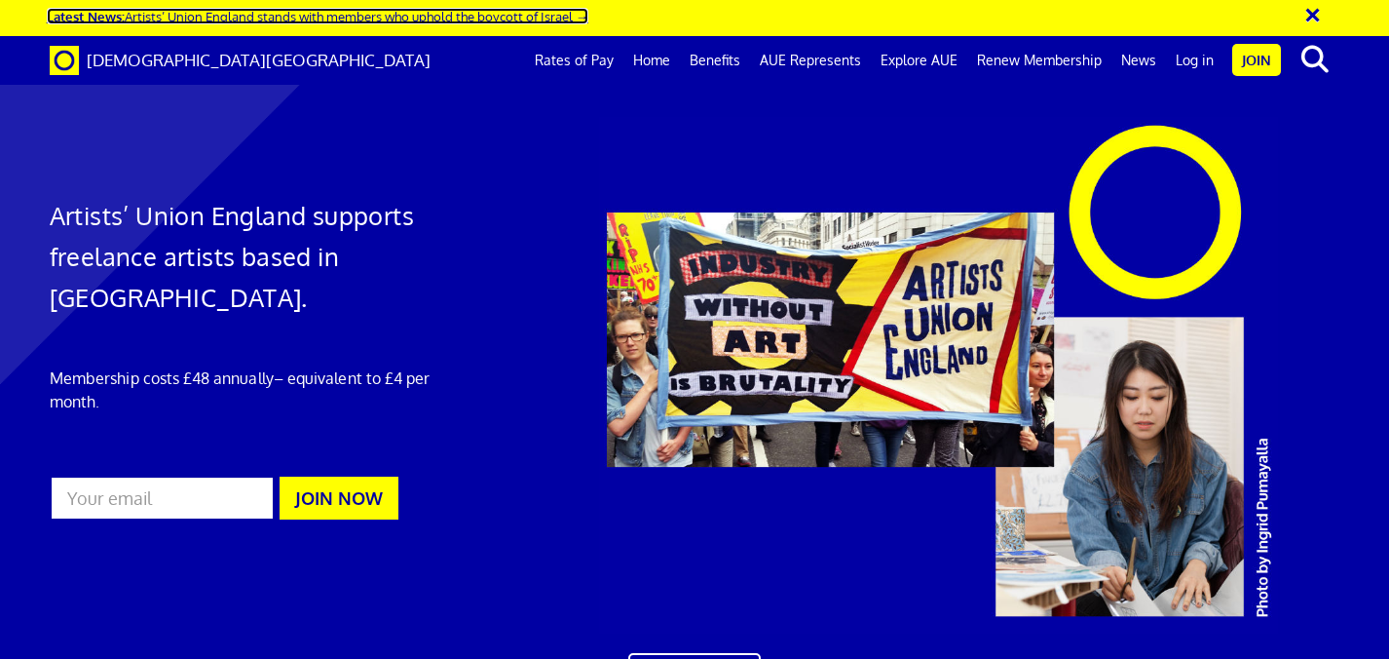
click at [527, 17] on link "Latest News: Artists’ Union England stands with members who uphold the boycott …" at bounding box center [318, 16] width 542 height 17
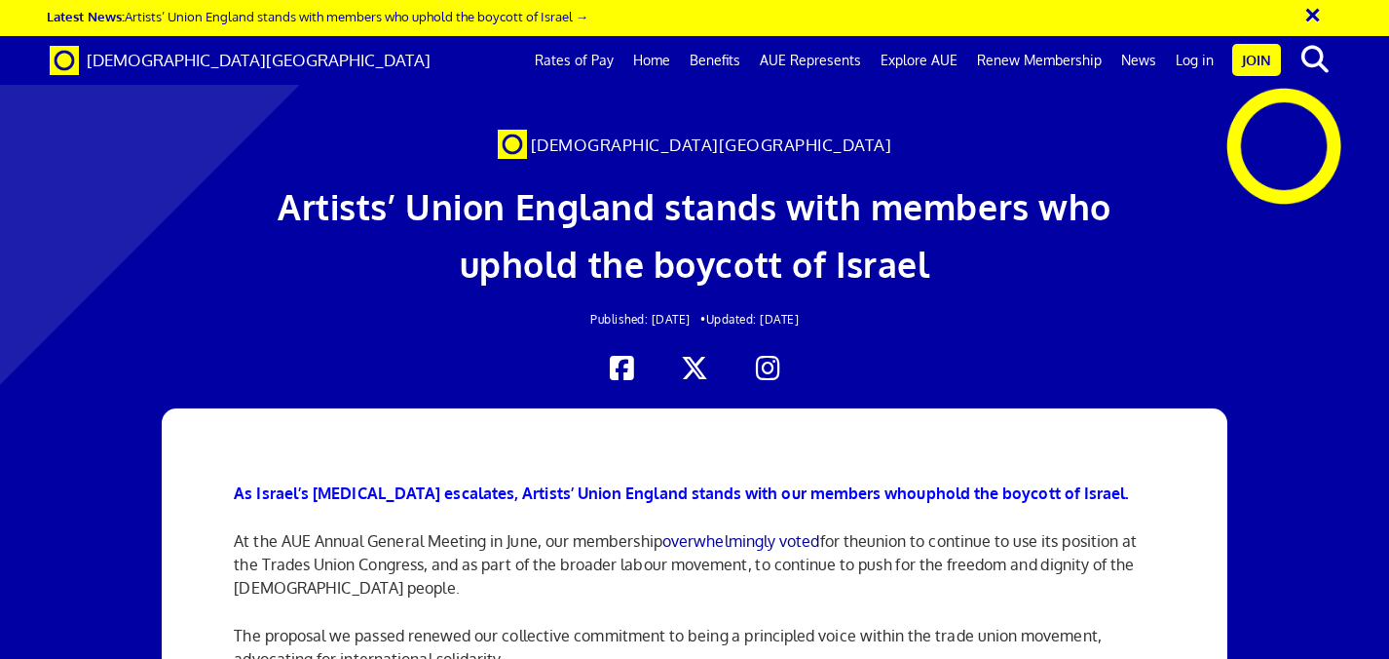
scroll to position [416, 0]
drag, startPoint x: 502, startPoint y: 247, endPoint x: 233, endPoint y: 247, distance: 268.9
drag, startPoint x: 236, startPoint y: 289, endPoint x: 300, endPoint y: 343, distance: 83.7
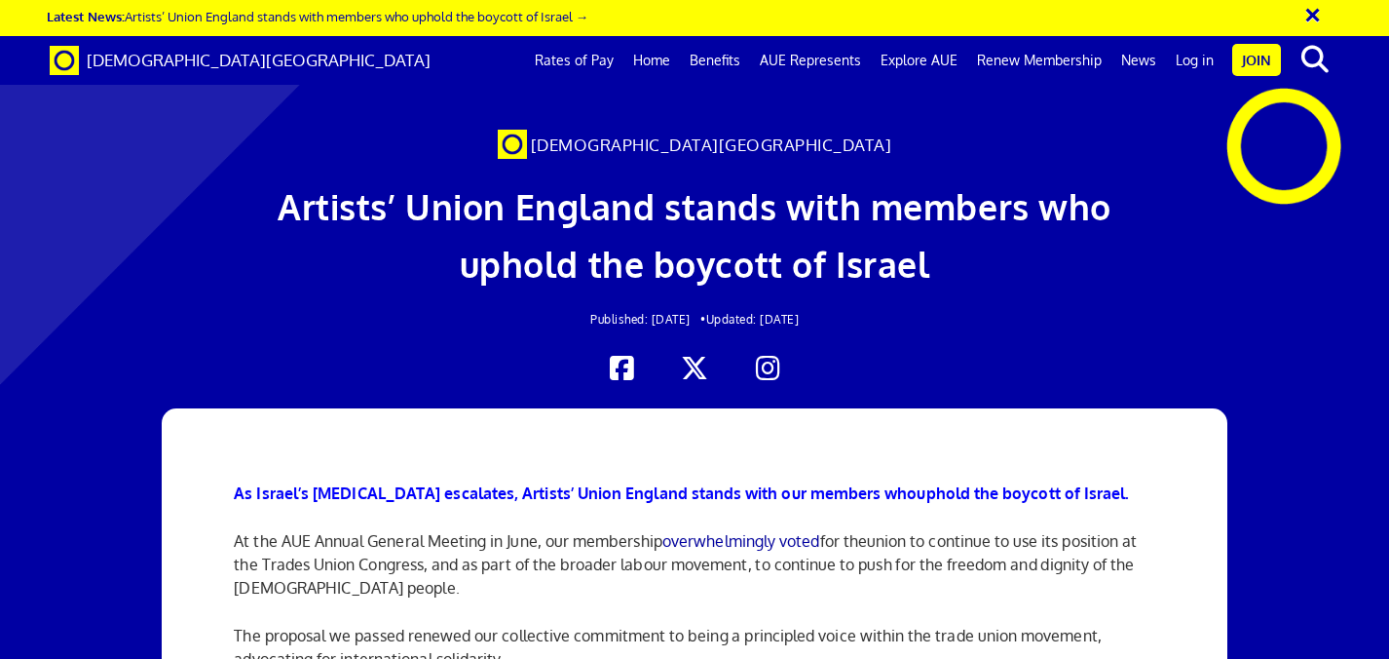
copy p "As Israel deliberately starves [DEMOGRAPHIC_DATA] in [GEOGRAPHIC_DATA] as part …"
